Goal: Task Accomplishment & Management: Manage account settings

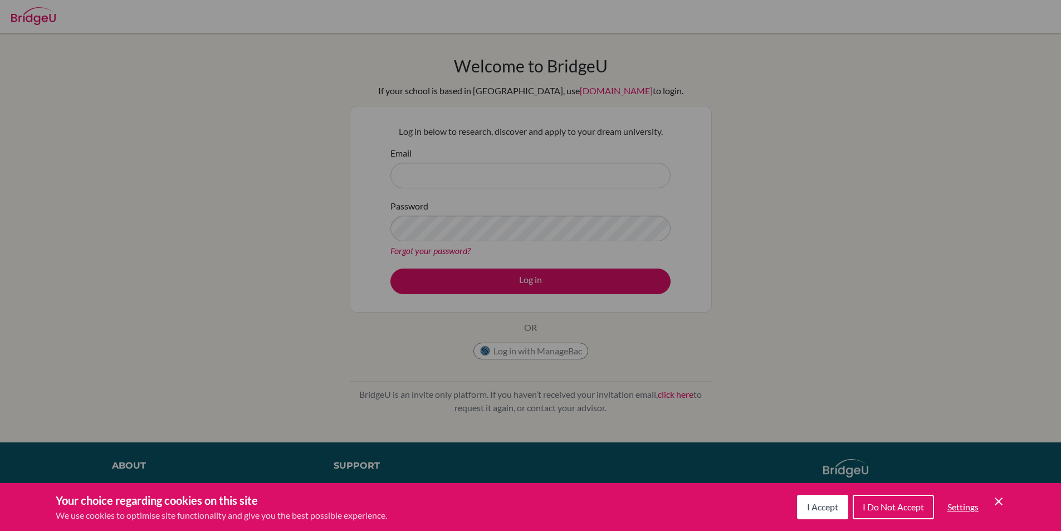
click at [832, 510] on span "I Accept" at bounding box center [822, 506] width 31 height 11
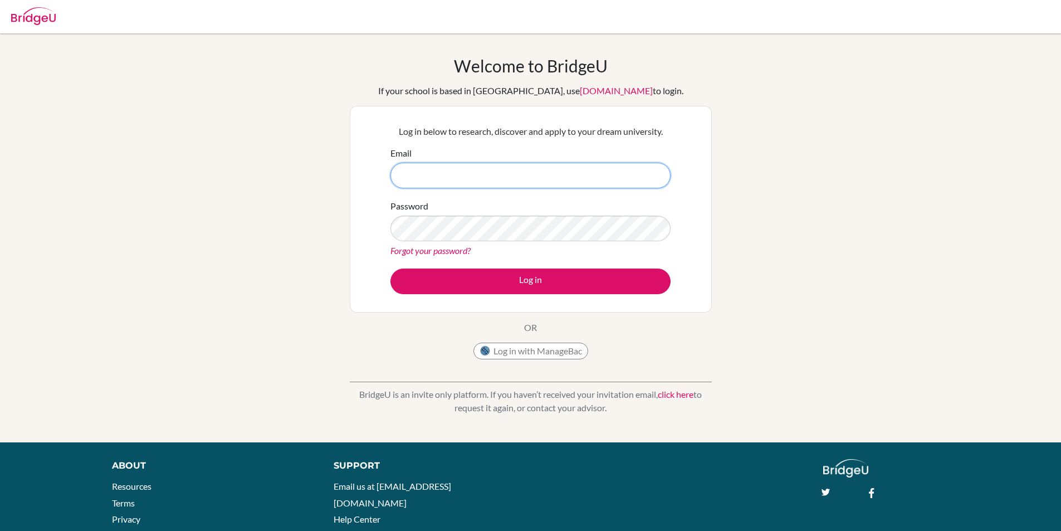
click at [522, 172] on input "Email" at bounding box center [531, 176] width 280 height 26
type input "[EMAIL_ADDRESS][DOMAIN_NAME]"
click at [440, 251] on link "Forgot your password?" at bounding box center [431, 250] width 80 height 11
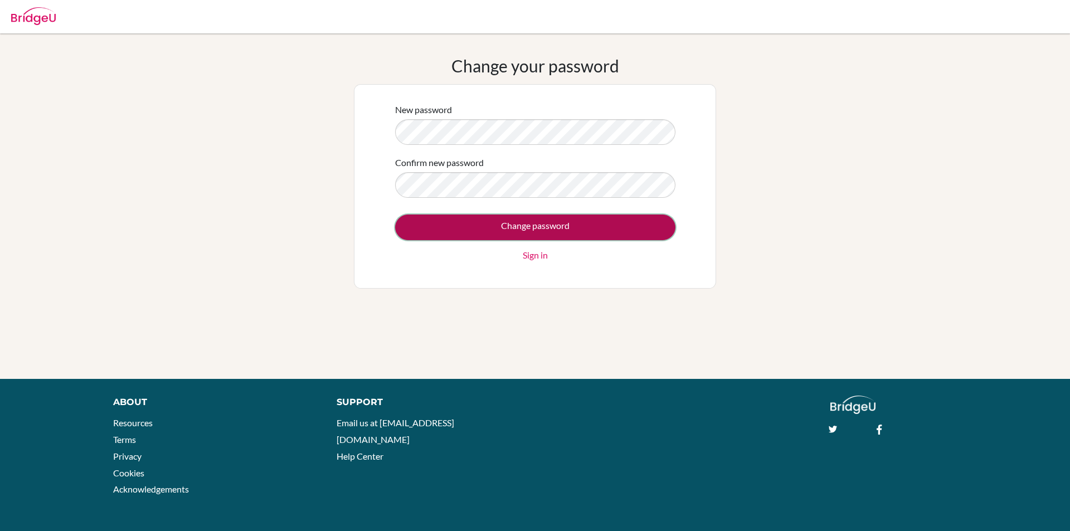
click at [534, 230] on input "Change password" at bounding box center [535, 228] width 280 height 26
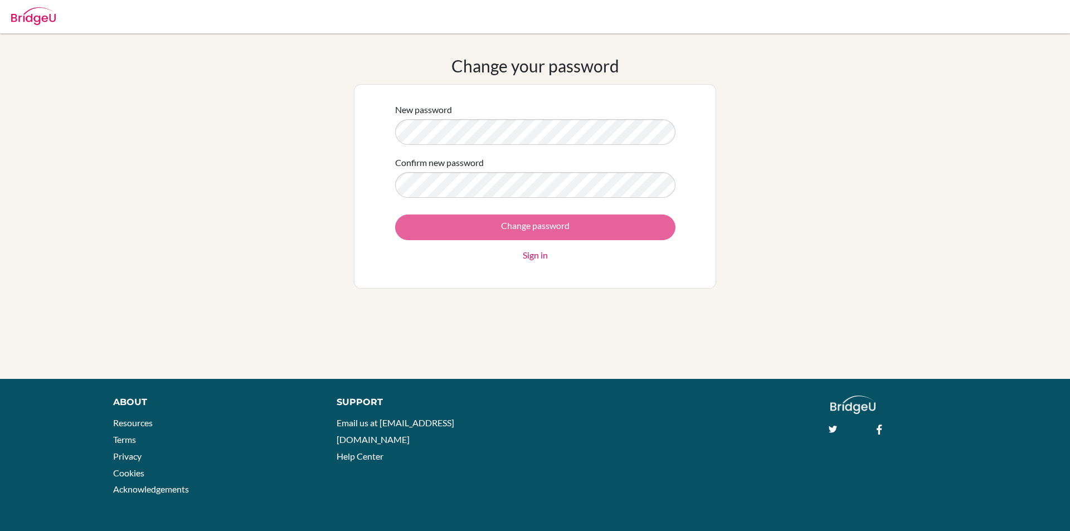
click at [511, 226] on div "Change password Sign in" at bounding box center [535, 238] width 280 height 47
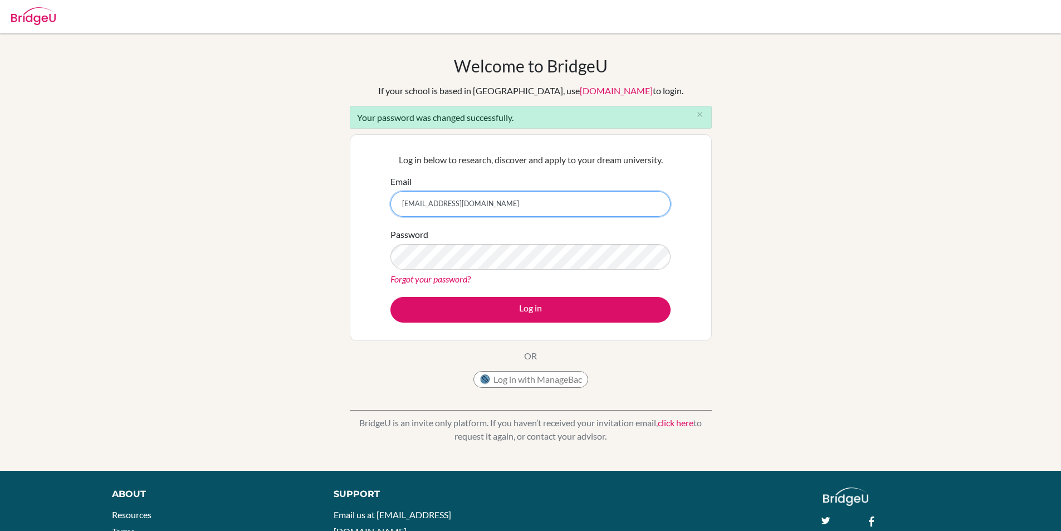
type input "[EMAIL_ADDRESS][DOMAIN_NAME]"
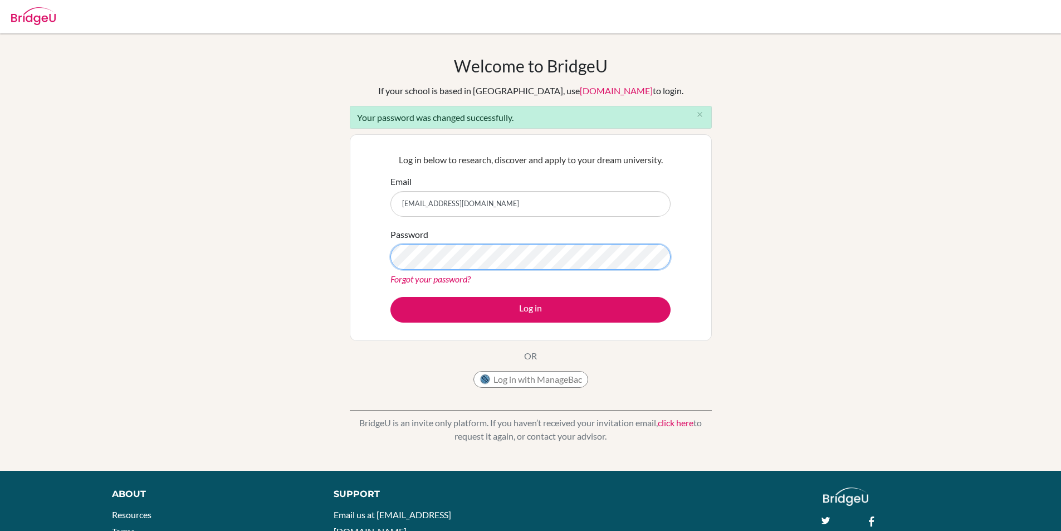
click at [391, 297] on button "Log in" at bounding box center [531, 310] width 280 height 26
click at [496, 323] on div "Log in below to research, discover and apply to your dream university. Email [E…" at bounding box center [531, 237] width 294 height 183
